Goal: Task Accomplishment & Management: Complete application form

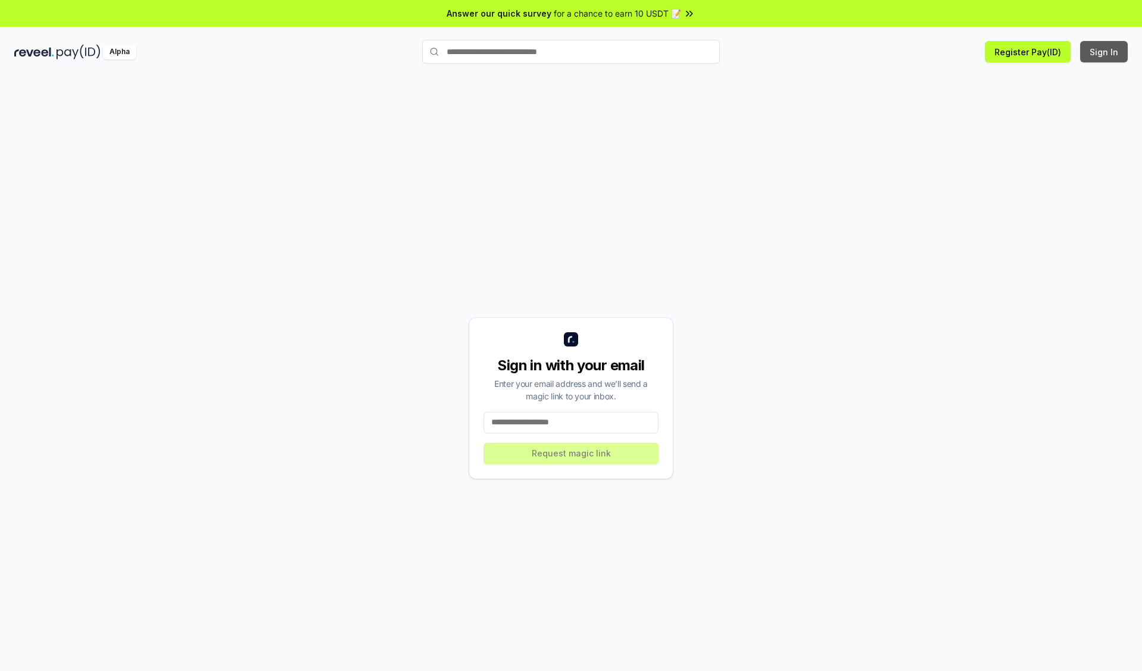
click at [1104, 52] on button "Sign In" at bounding box center [1104, 51] width 48 height 21
type input "**********"
click at [571, 453] on button "Request magic link" at bounding box center [570, 453] width 175 height 21
